Goal: Register for event/course

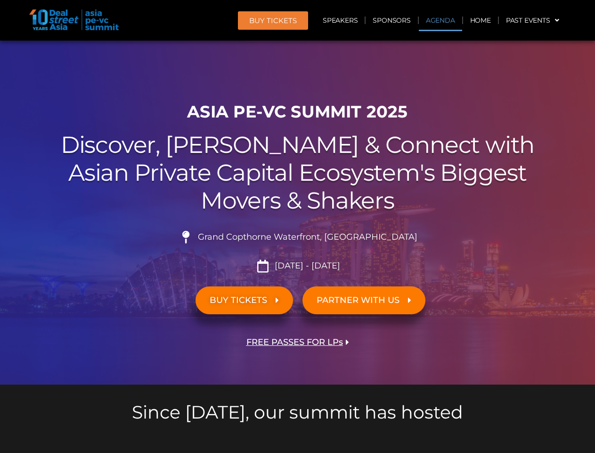
scroll to position [534, 0]
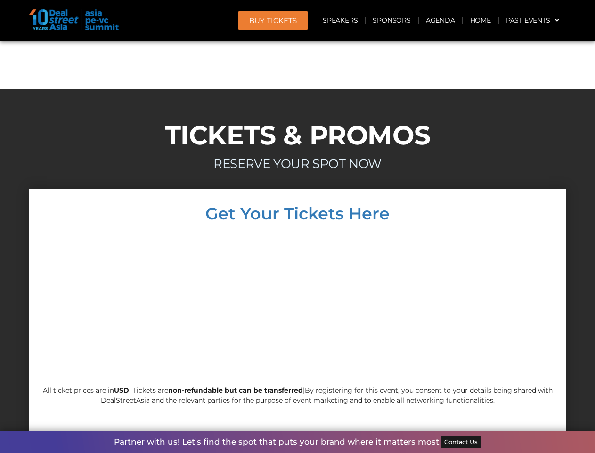
scroll to position [8058, 0]
